Goal: Task Accomplishment & Management: Use online tool/utility

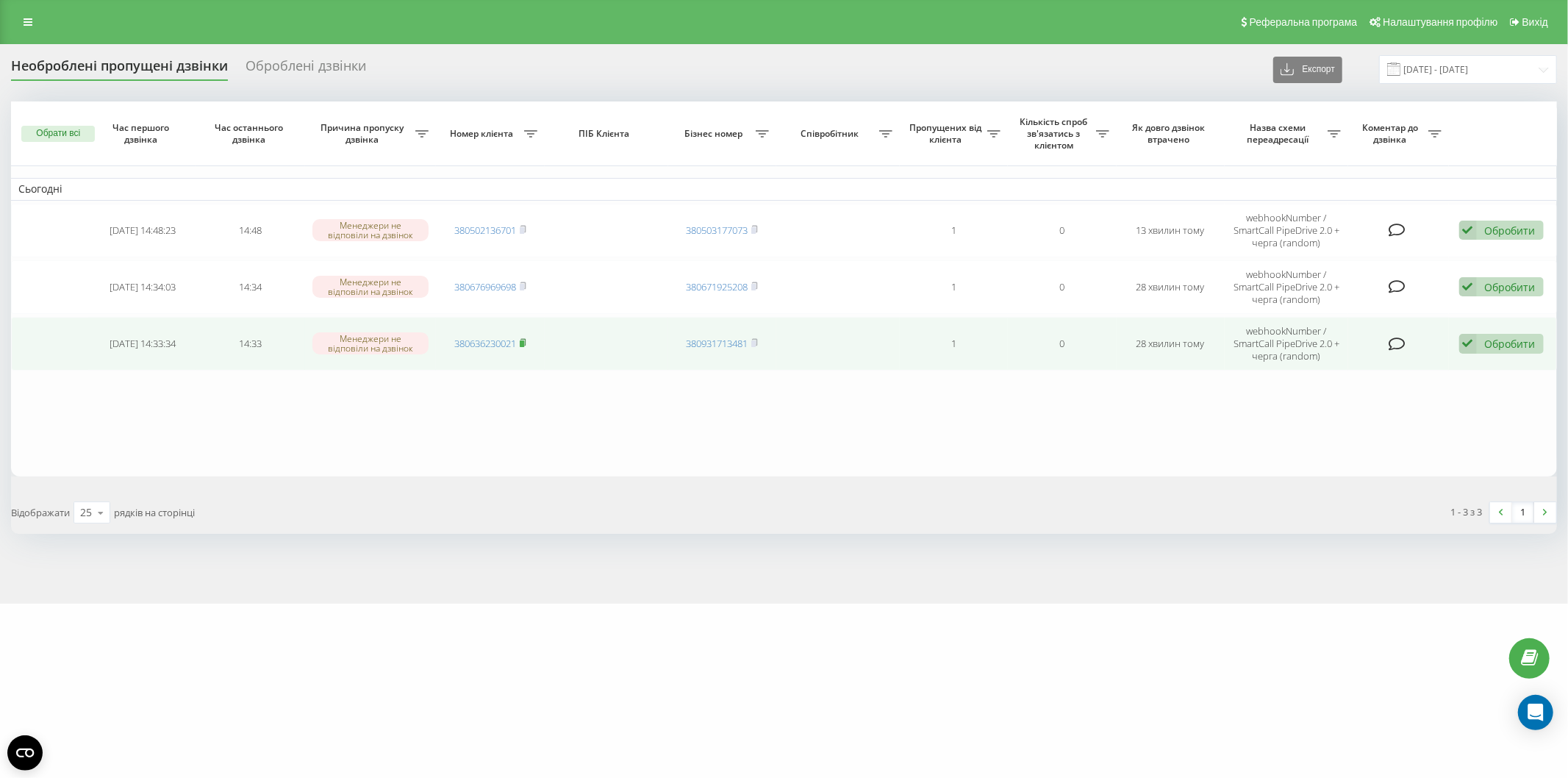
click at [527, 342] on icon at bounding box center [523, 342] width 7 height 9
click at [524, 339] on icon at bounding box center [523, 342] width 5 height 7
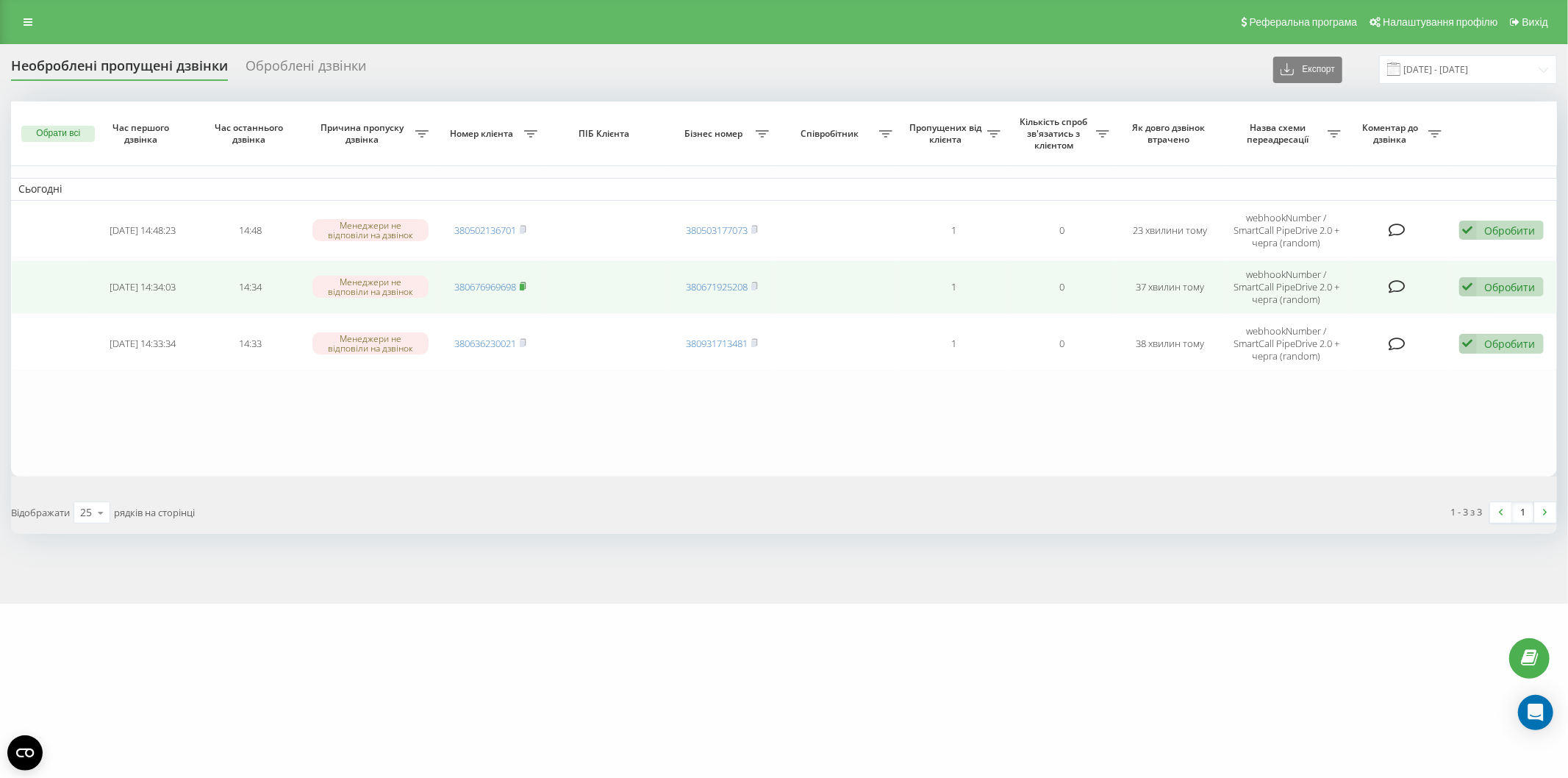
click at [525, 290] on span at bounding box center [523, 286] width 7 height 13
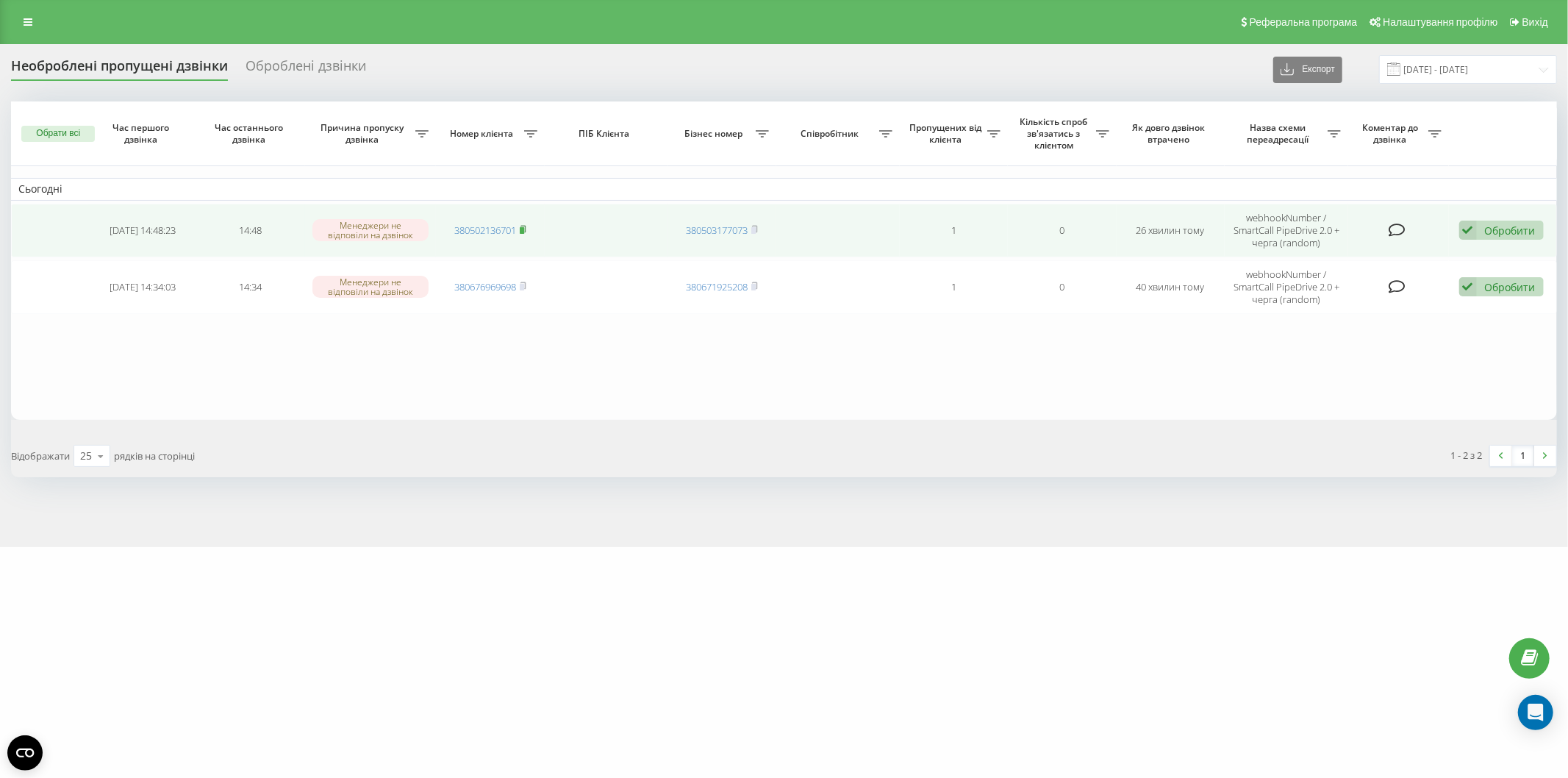
click at [522, 226] on icon at bounding box center [523, 229] width 7 height 9
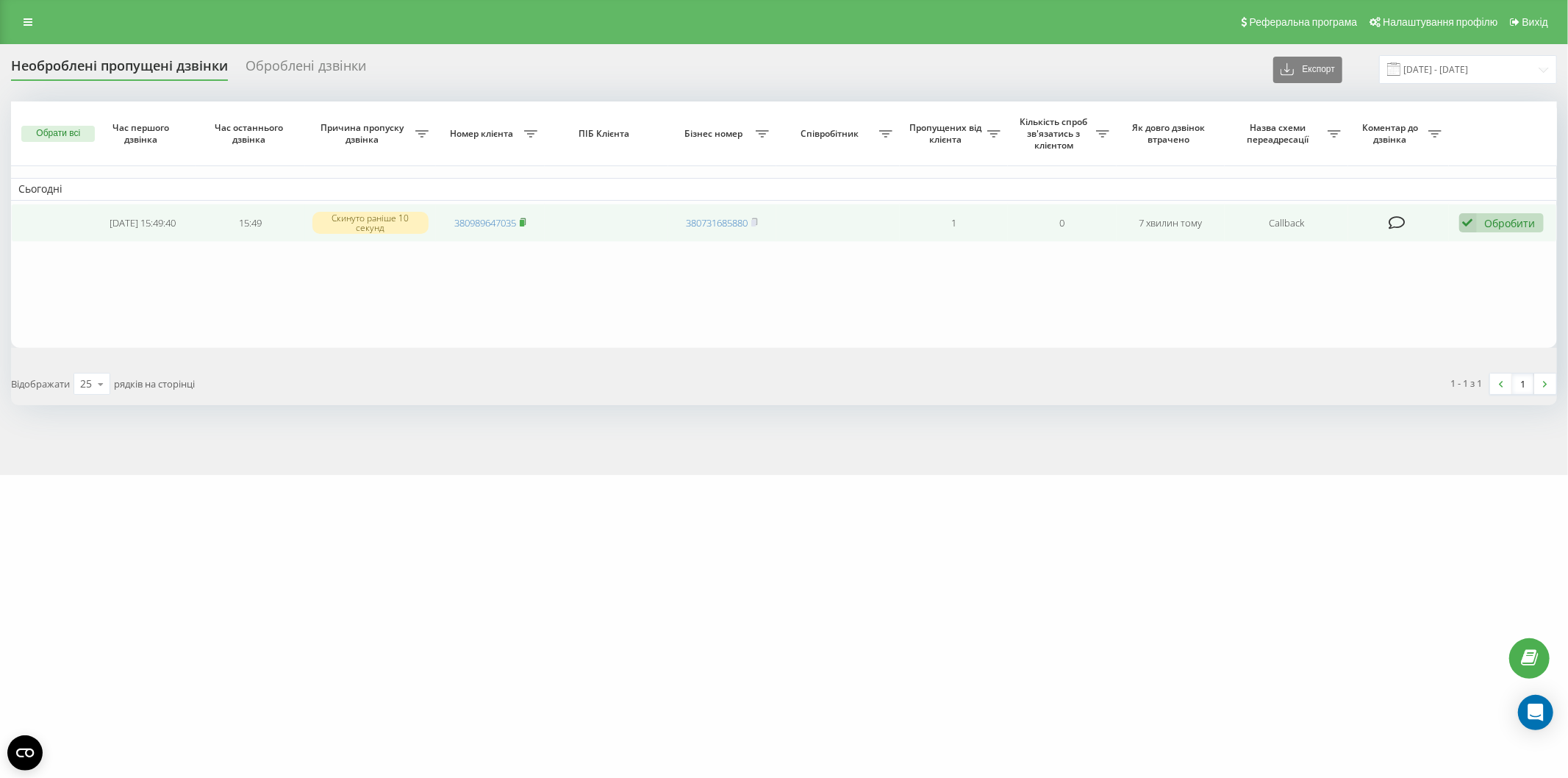
click at [524, 223] on rect at bounding box center [522, 223] width 4 height 7
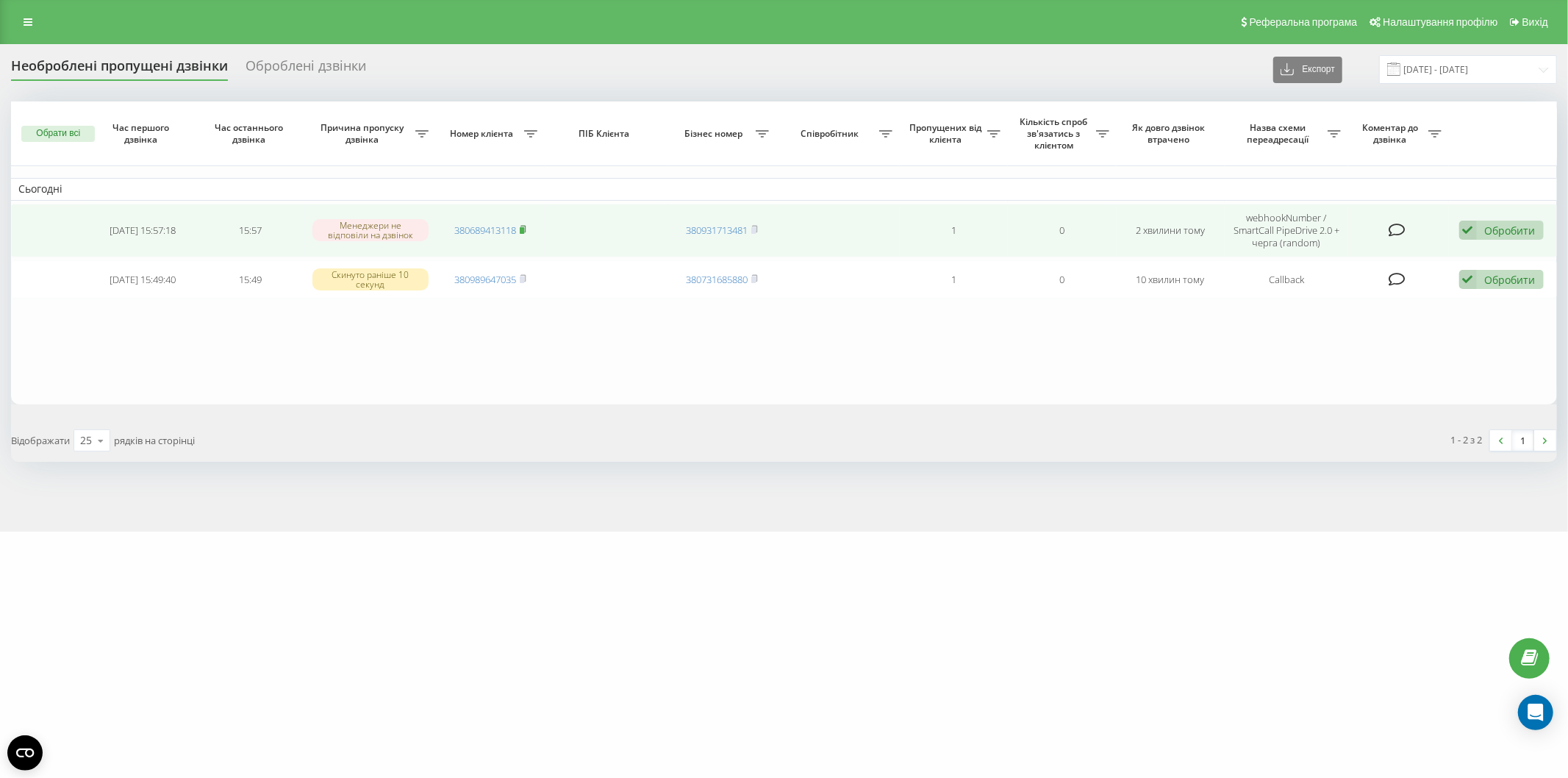
click at [527, 227] on icon at bounding box center [523, 229] width 7 height 9
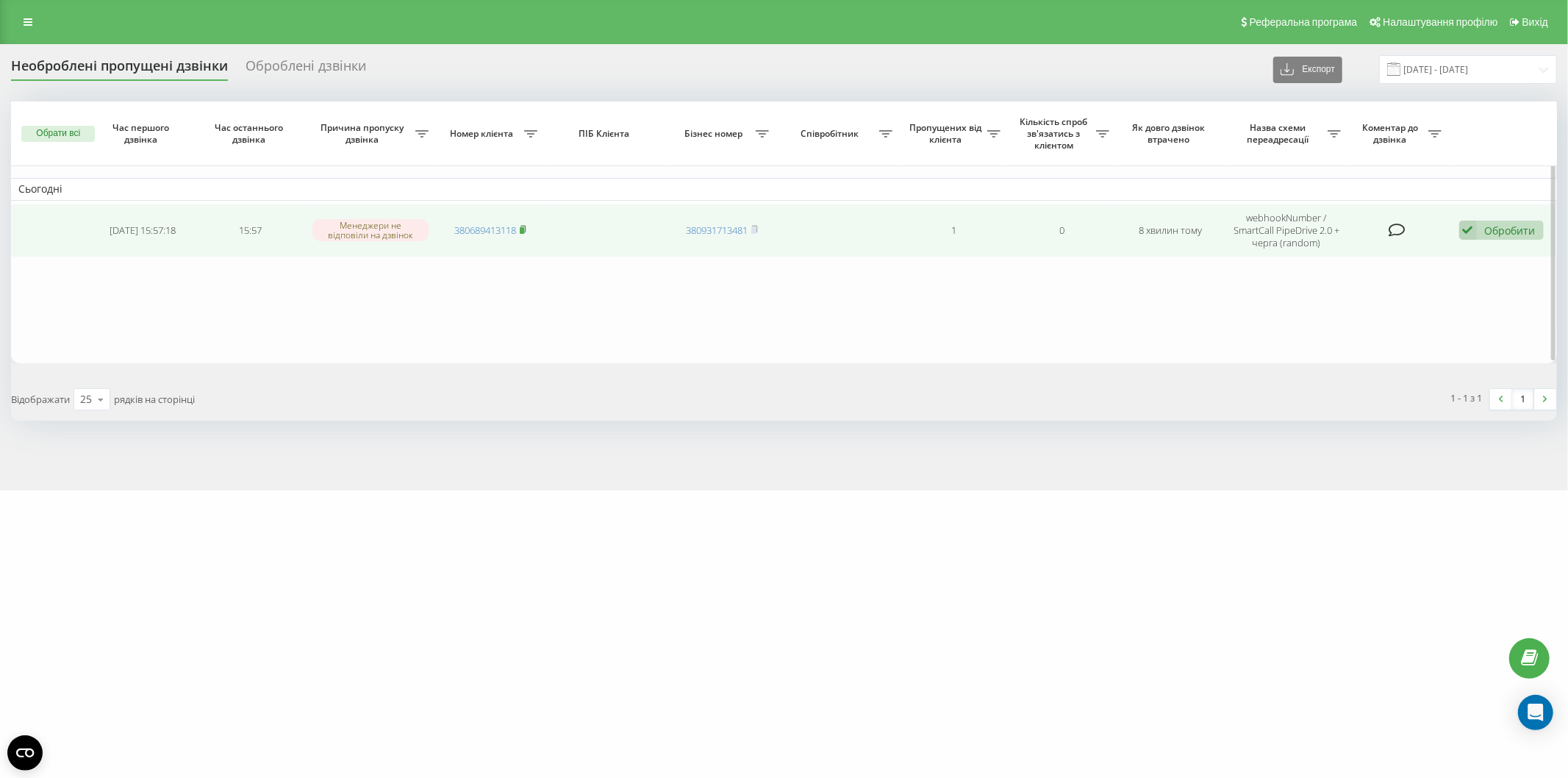
click at [522, 228] on rect at bounding box center [522, 231] width 4 height 7
click at [1502, 233] on div "Обробити" at bounding box center [1510, 230] width 51 height 14
click at [1441, 257] on div "Не вдалося зв'язатися" at bounding box center [1405, 254] width 275 height 27
click at [524, 229] on rect at bounding box center [522, 231] width 4 height 7
click at [1493, 235] on div "Обробити" at bounding box center [1510, 230] width 51 height 14
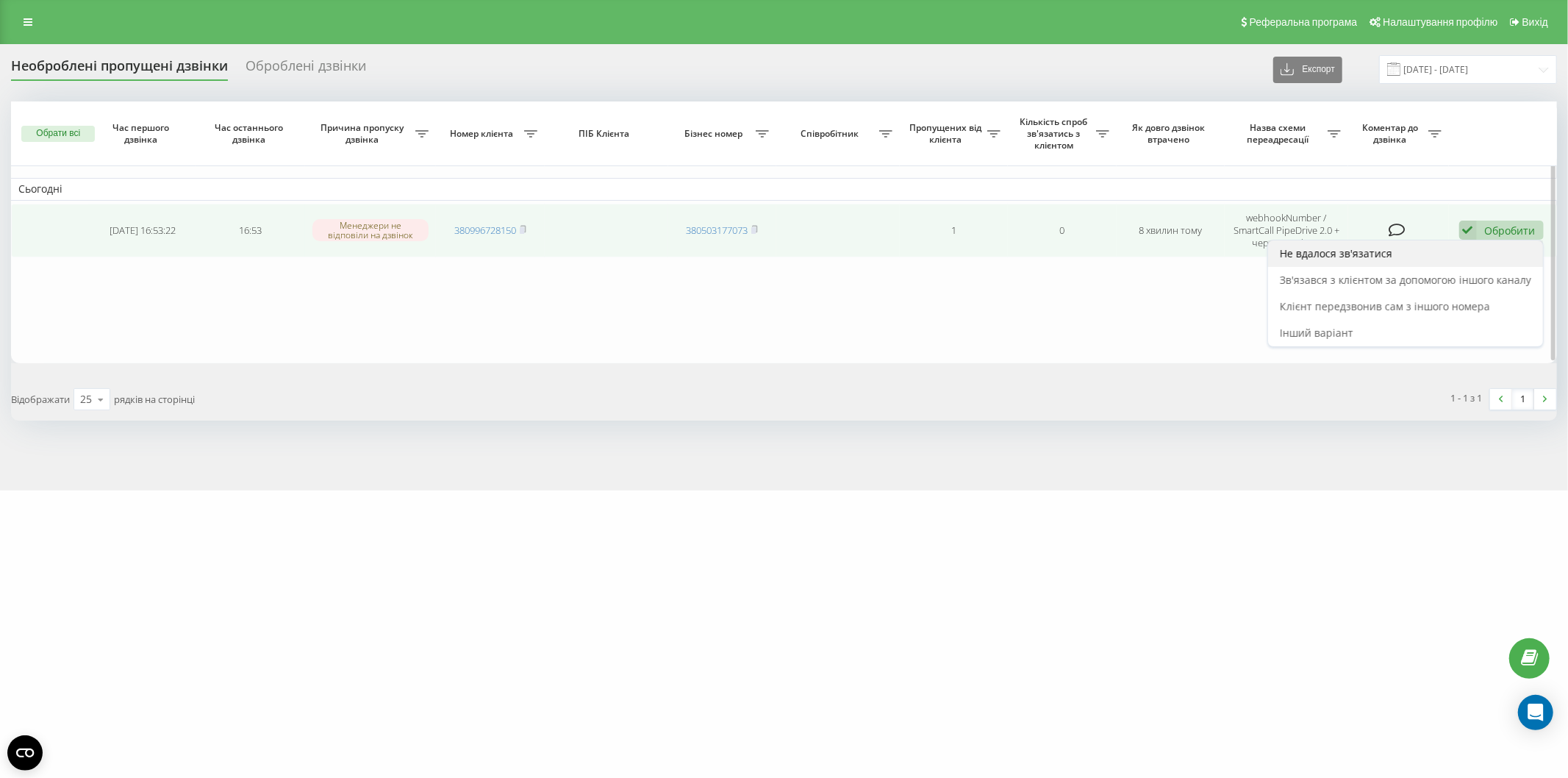
click at [1425, 257] on div "Не вдалося зв'язатися" at bounding box center [1405, 254] width 275 height 27
